Goal: Task Accomplishment & Management: Use online tool/utility

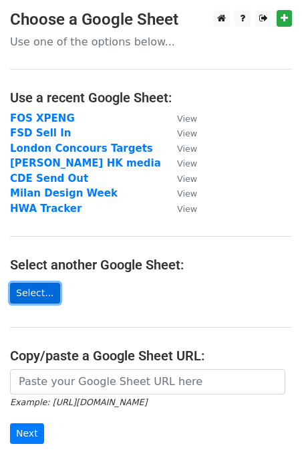
click at [25, 284] on link "Select..." at bounding box center [35, 293] width 50 height 21
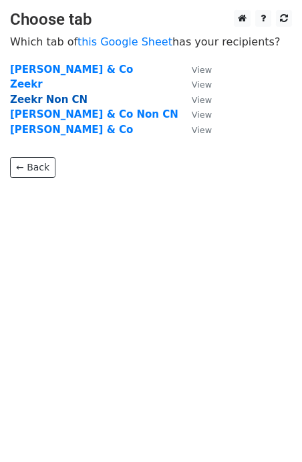
click at [47, 102] on strong "Zeekr Non CN" at bounding box center [49, 100] width 78 height 12
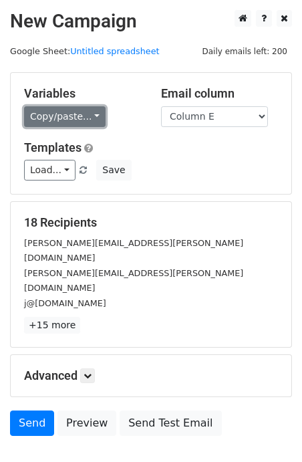
click at [64, 115] on link "Copy/paste..." at bounding box center [65, 116] width 82 height 21
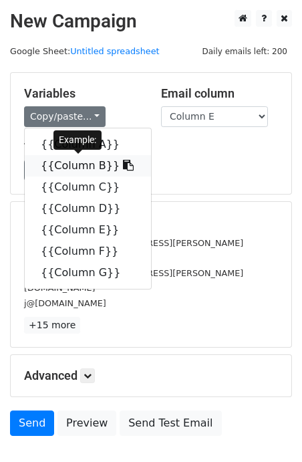
click at [64, 163] on link "{{Column B}}" at bounding box center [88, 165] width 126 height 21
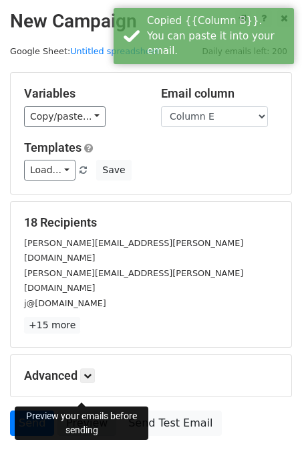
click at [80, 410] on link "Preview" at bounding box center [86, 422] width 59 height 25
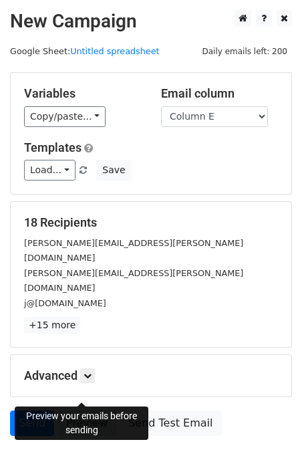
click at [86, 410] on link "Preview" at bounding box center [86, 422] width 59 height 25
click at [92, 410] on link "Preview" at bounding box center [86, 422] width 59 height 25
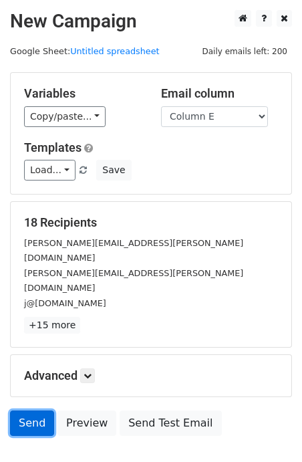
click at [28, 410] on link "Send" at bounding box center [32, 422] width 44 height 25
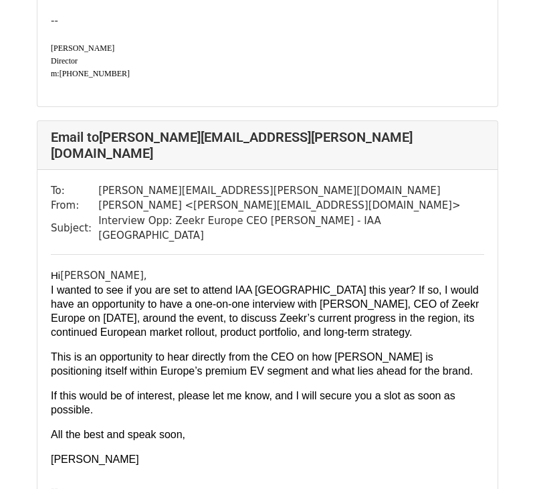
scroll to position [484, 0]
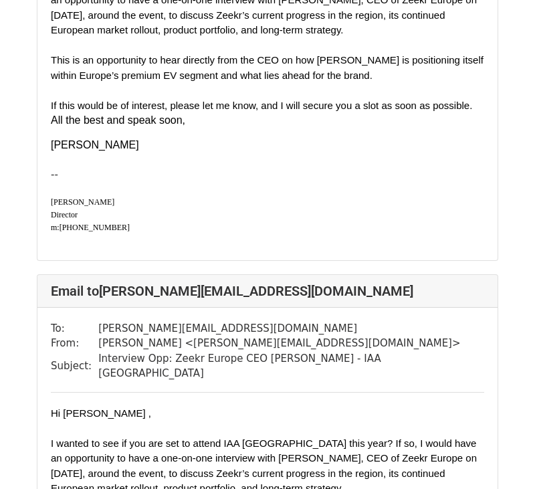
scroll to position [874, 0]
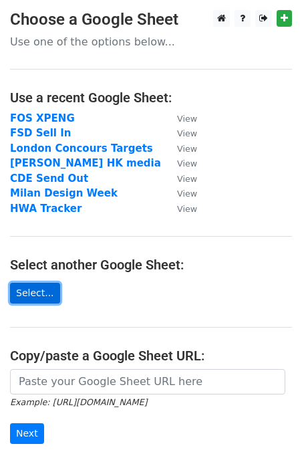
click at [21, 289] on link "Select..." at bounding box center [35, 293] width 50 height 21
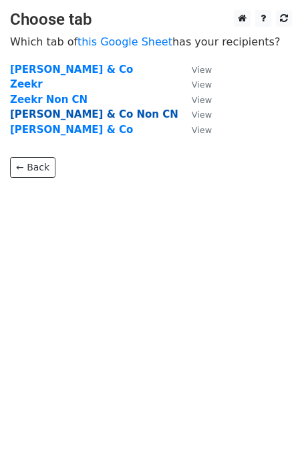
click at [33, 120] on strong "[PERSON_NAME] & Co Non CN" at bounding box center [94, 114] width 168 height 12
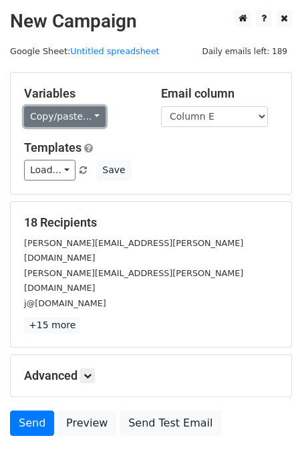
click at [76, 119] on link "Copy/paste..." at bounding box center [65, 116] width 82 height 21
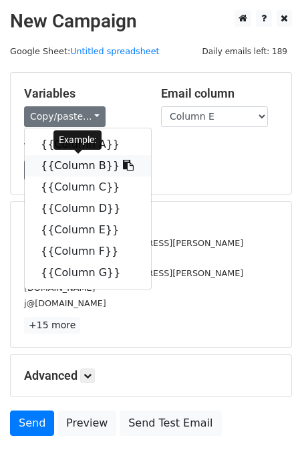
click at [72, 169] on link "{{Column B}}" at bounding box center [88, 165] width 126 height 21
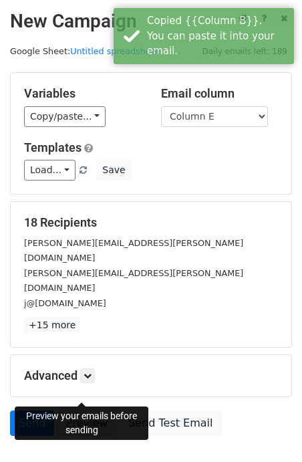
click at [83, 410] on link "Preview" at bounding box center [86, 422] width 59 height 25
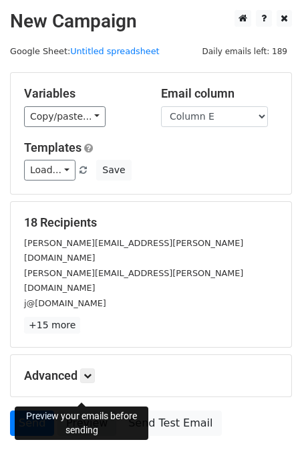
click at [77, 410] on link "Preview" at bounding box center [86, 422] width 59 height 25
click at [98, 410] on link "Preview" at bounding box center [86, 422] width 59 height 25
click at [21, 410] on link "Send" at bounding box center [32, 422] width 44 height 25
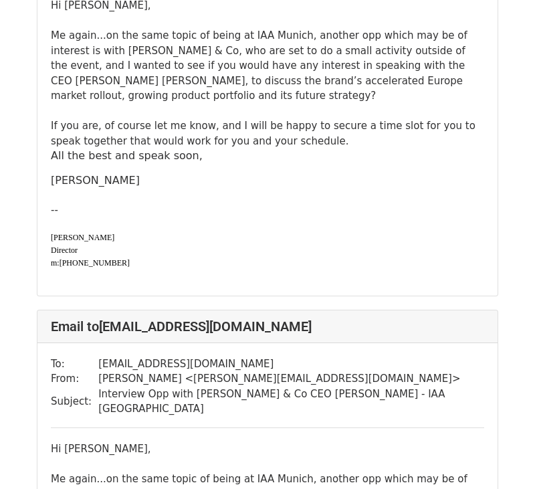
scroll to position [5070, 0]
